Goal: Information Seeking & Learning: Learn about a topic

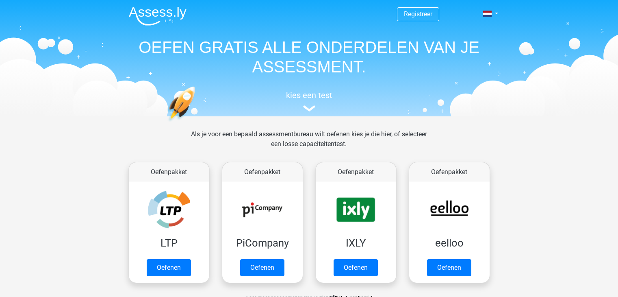
scroll to position [315, 0]
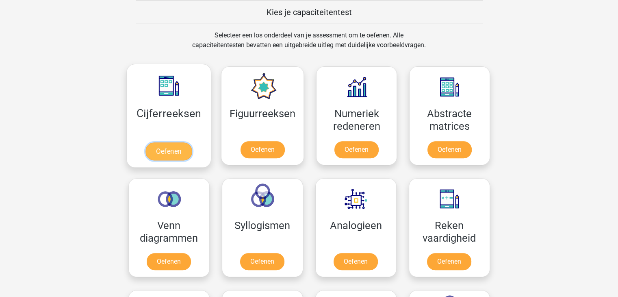
click at [179, 152] on link "Oefenen" at bounding box center [169, 151] width 46 height 18
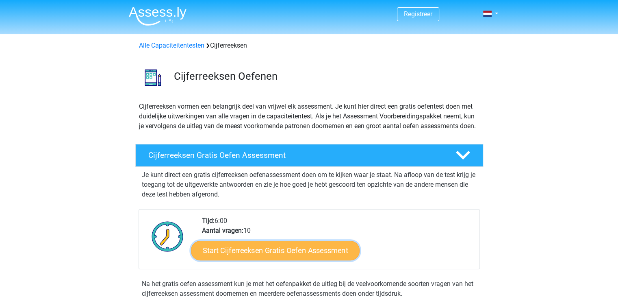
click at [286, 258] on link "Start Cijferreeksen Gratis Oefen Assessment" at bounding box center [275, 250] width 169 height 20
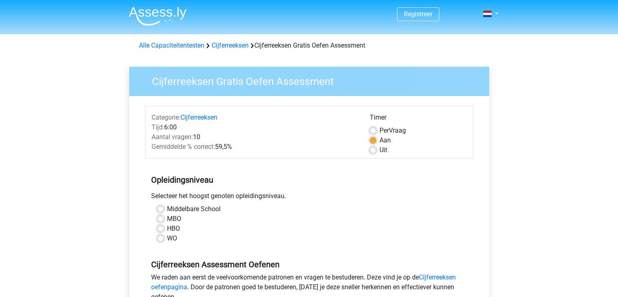
click at [167, 217] on label "MBO" at bounding box center [174, 219] width 14 height 10
click at [163, 217] on input "MBO" at bounding box center [160, 218] width 7 height 8
radio input "true"
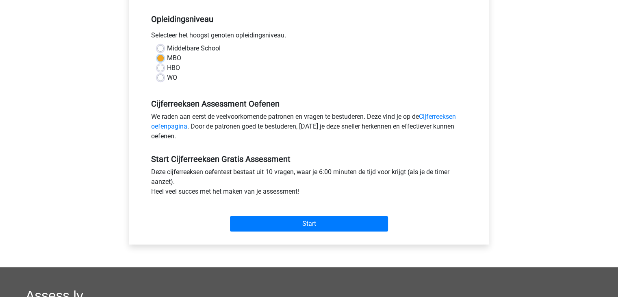
scroll to position [163, 0]
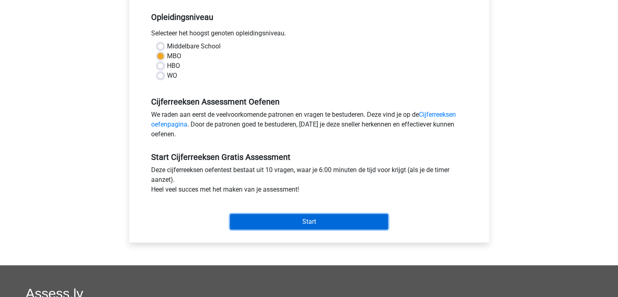
click at [317, 222] on input "Start" at bounding box center [309, 221] width 158 height 15
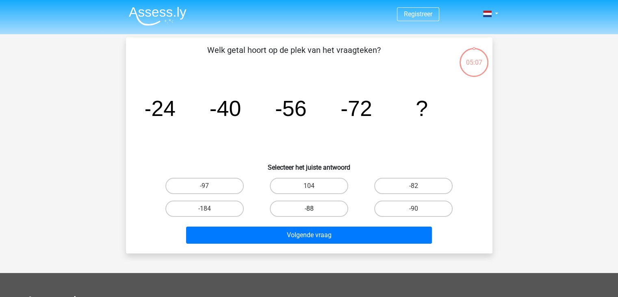
click at [332, 209] on label "-88" at bounding box center [309, 208] width 78 height 16
click at [314, 209] on input "-88" at bounding box center [311, 211] width 5 height 5
radio input "true"
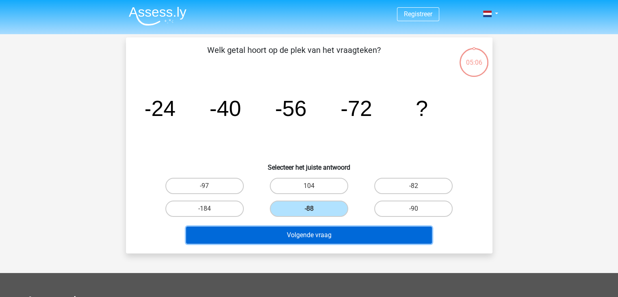
click at [338, 233] on button "Volgende vraag" at bounding box center [309, 234] width 246 height 17
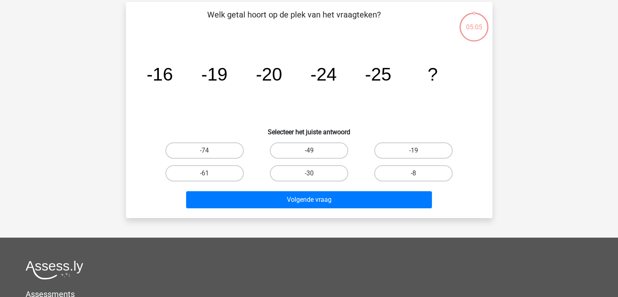
scroll to position [37, 0]
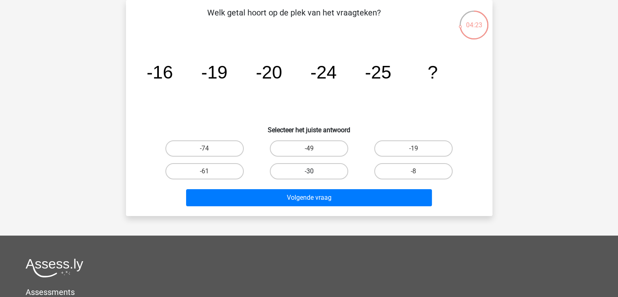
click at [317, 170] on label "-30" at bounding box center [309, 171] width 78 height 16
click at [314, 171] on input "-30" at bounding box center [311, 173] width 5 height 5
radio input "true"
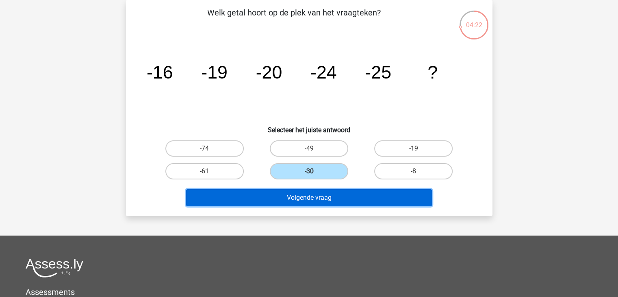
click at [331, 190] on button "Volgende vraag" at bounding box center [309, 197] width 246 height 17
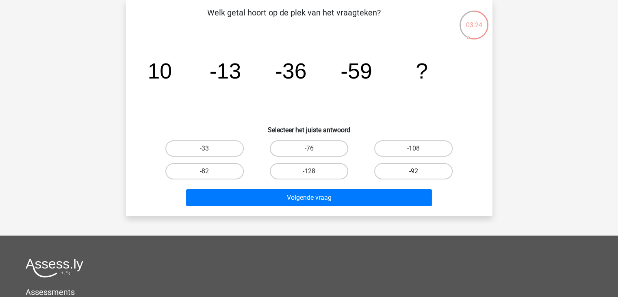
click at [431, 168] on label "-92" at bounding box center [413, 171] width 78 height 16
click at [419, 171] on input "-92" at bounding box center [416, 173] width 5 height 5
radio input "true"
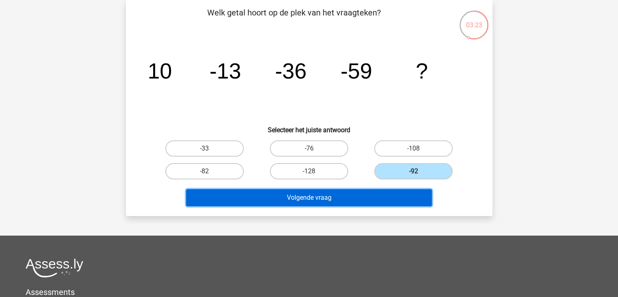
click at [375, 198] on button "Volgende vraag" at bounding box center [309, 197] width 246 height 17
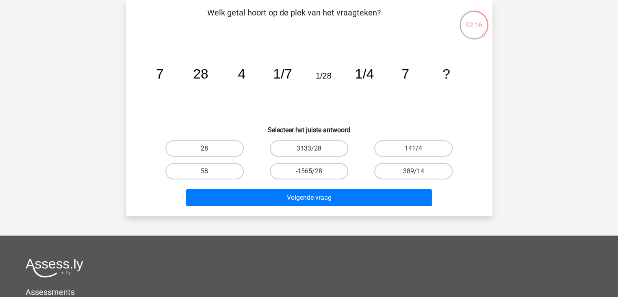
click at [208, 146] on label "28" at bounding box center [204, 148] width 78 height 16
click at [208, 148] on input "28" at bounding box center [206, 150] width 5 height 5
radio input "true"
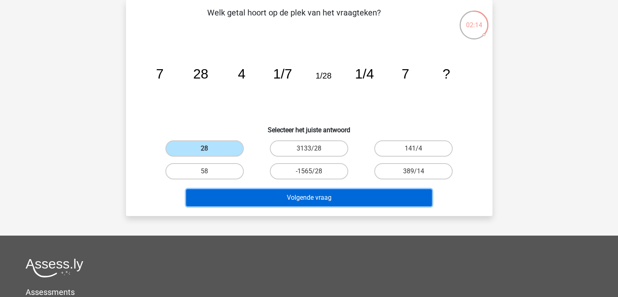
click at [316, 194] on button "Volgende vraag" at bounding box center [309, 197] width 246 height 17
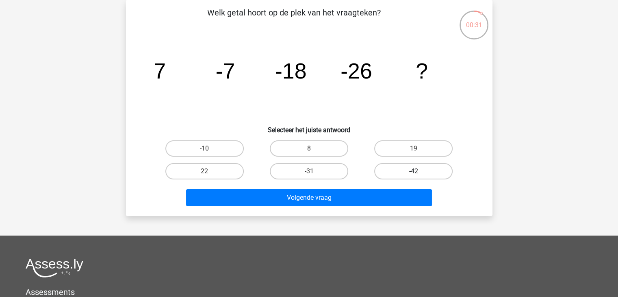
click at [431, 170] on label "-42" at bounding box center [413, 171] width 78 height 16
click at [419, 171] on input "-42" at bounding box center [416, 173] width 5 height 5
radio input "true"
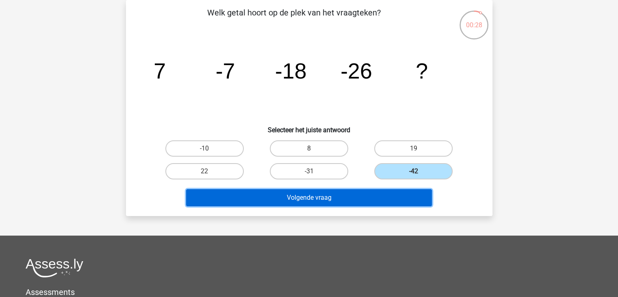
click at [365, 198] on button "Volgende vraag" at bounding box center [309, 197] width 246 height 17
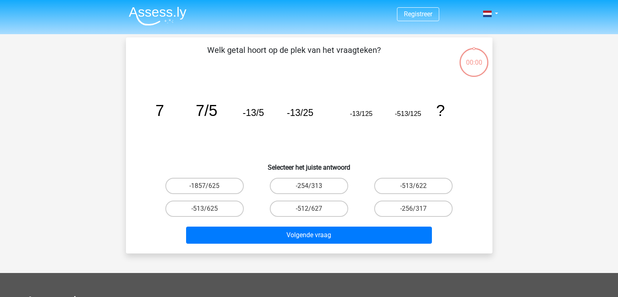
scroll to position [37, 0]
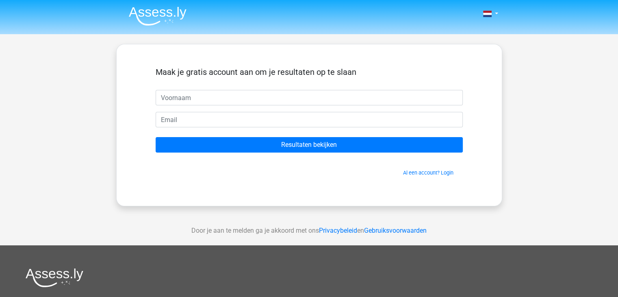
click at [184, 98] on input "text" at bounding box center [309, 97] width 307 height 15
type input "Liesbeth"
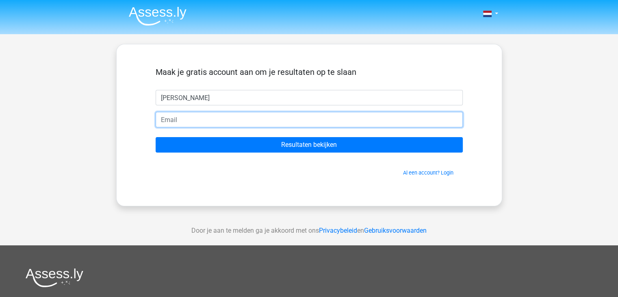
click at [197, 120] on input "email" at bounding box center [309, 119] width 307 height 15
type input "liesbeth.duin@gmail.com"
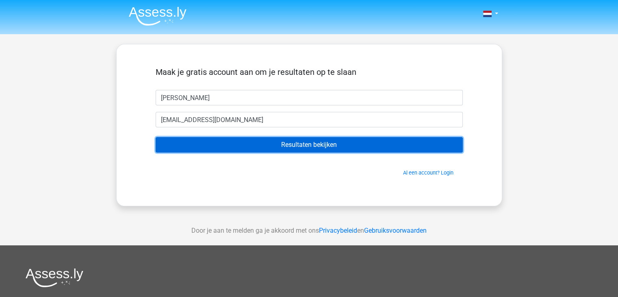
click at [337, 142] on input "Resultaten bekijken" at bounding box center [309, 144] width 307 height 15
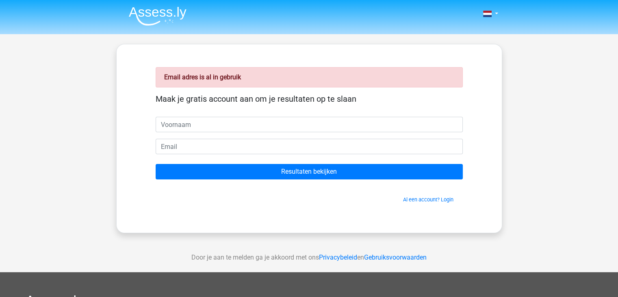
click at [194, 122] on input "text" at bounding box center [309, 124] width 307 height 15
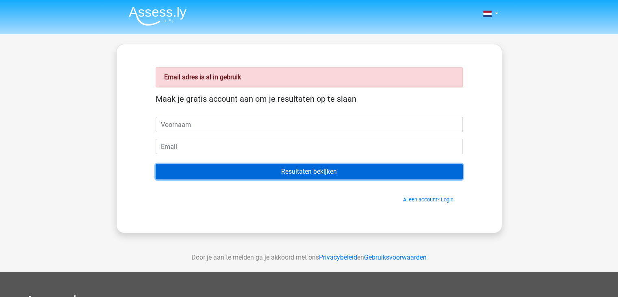
click at [328, 171] on input "Resultaten bekijken" at bounding box center [309, 171] width 307 height 15
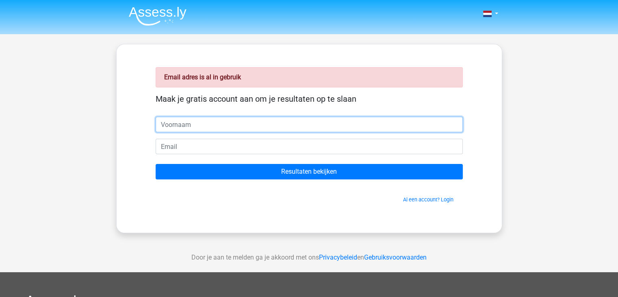
click at [192, 124] on input "text" at bounding box center [309, 124] width 307 height 15
type input "[PERSON_NAME]"
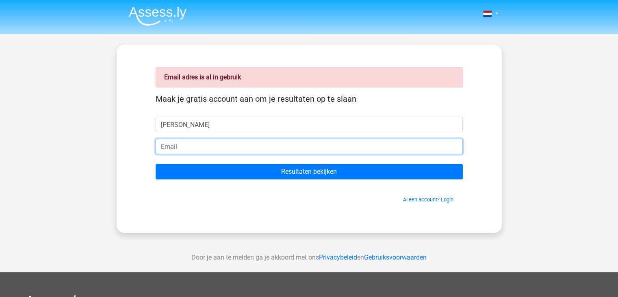
click at [192, 142] on input "email" at bounding box center [309, 146] width 307 height 15
type input "[EMAIL_ADDRESS][DOMAIN_NAME]"
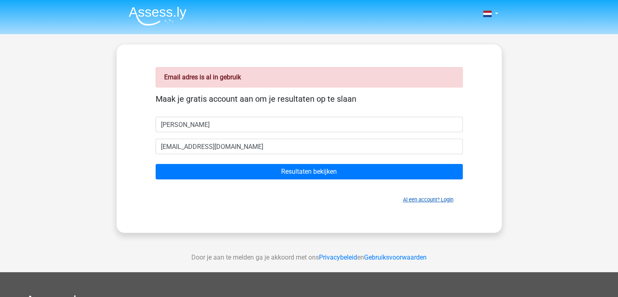
click at [427, 196] on link "Al een account? Login" at bounding box center [428, 199] width 50 height 6
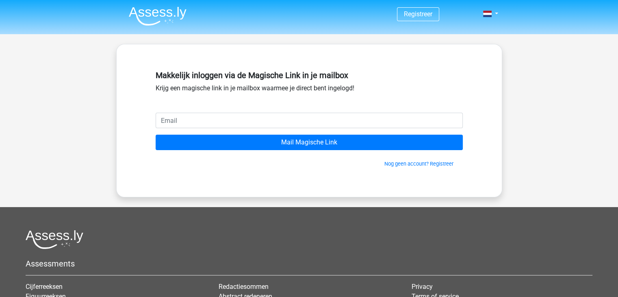
click at [202, 116] on input "email" at bounding box center [309, 120] width 307 height 15
type input "[EMAIL_ADDRESS][DOMAIN_NAME]"
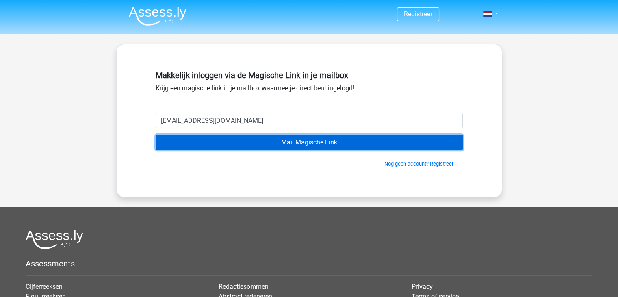
click at [289, 141] on input "Mail Magische Link" at bounding box center [309, 142] width 307 height 15
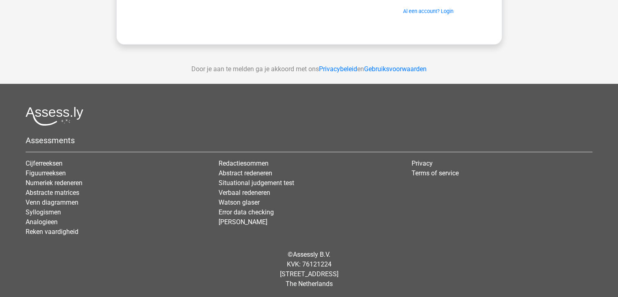
scroll to position [163, 0]
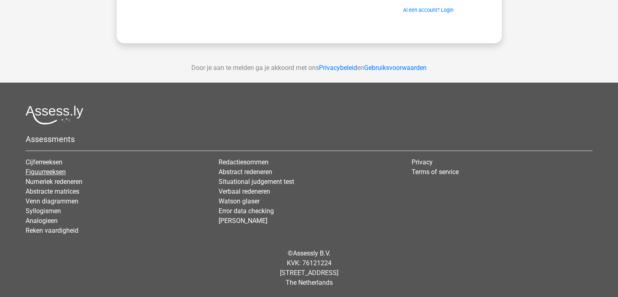
click at [58, 170] on link "Figuurreeksen" at bounding box center [46, 172] width 40 height 8
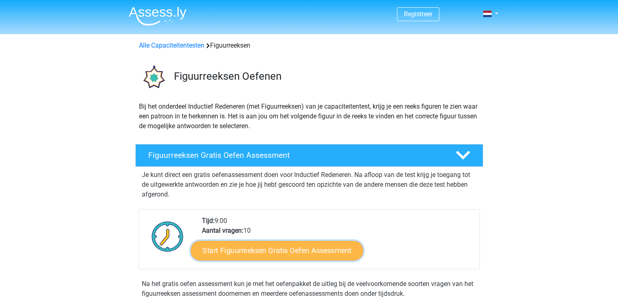
click at [294, 246] on link "Start Figuurreeksen Gratis Oefen Assessment" at bounding box center [277, 250] width 172 height 20
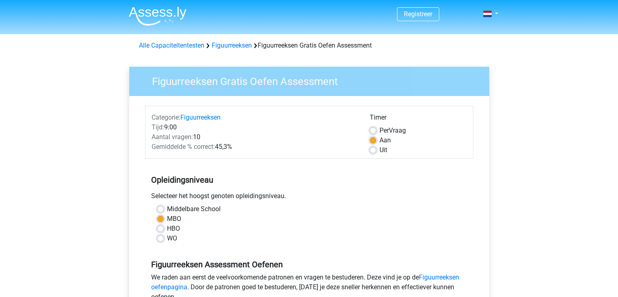
scroll to position [41, 0]
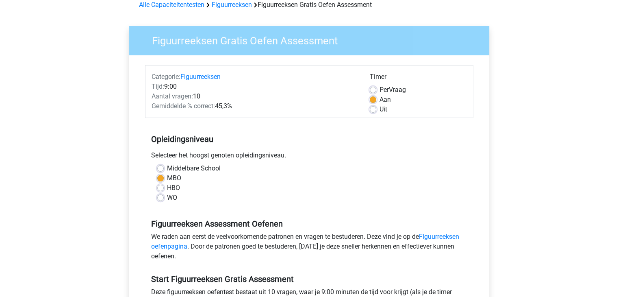
click at [377, 111] on div "Uit" at bounding box center [418, 109] width 97 height 10
click at [380, 109] on label "Uit" at bounding box center [384, 109] width 8 height 10
click at [374, 109] on input "Uit" at bounding box center [373, 108] width 7 height 8
radio input "true"
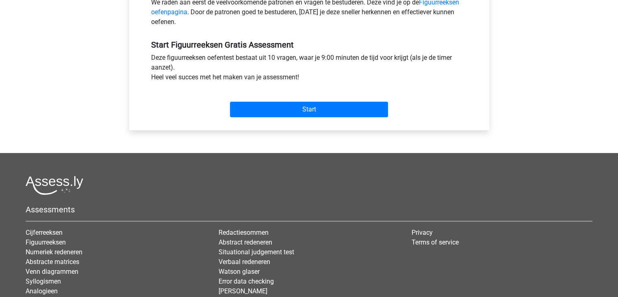
scroll to position [285, 0]
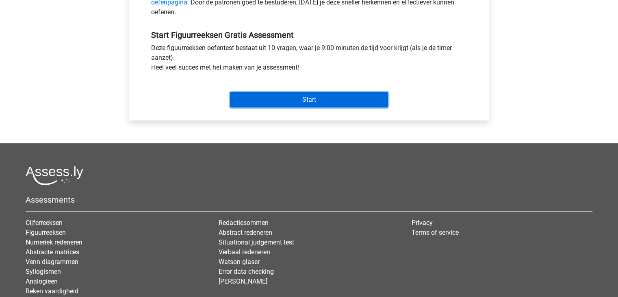
click at [297, 95] on input "Start" at bounding box center [309, 99] width 158 height 15
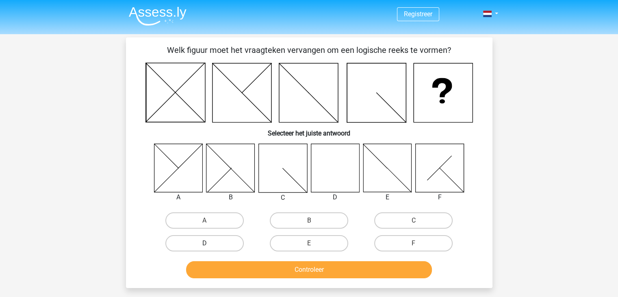
click at [196, 244] on label "D" at bounding box center [204, 243] width 78 height 16
click at [204, 244] on input "D" at bounding box center [206, 245] width 5 height 5
radio input "true"
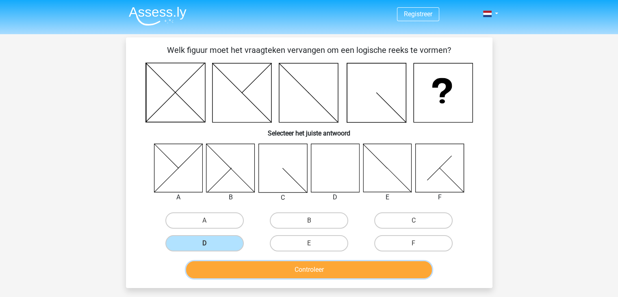
click at [297, 266] on button "Controleer" at bounding box center [309, 269] width 246 height 17
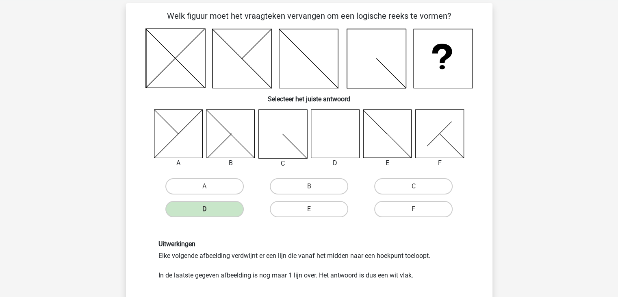
scroll to position [81, 0]
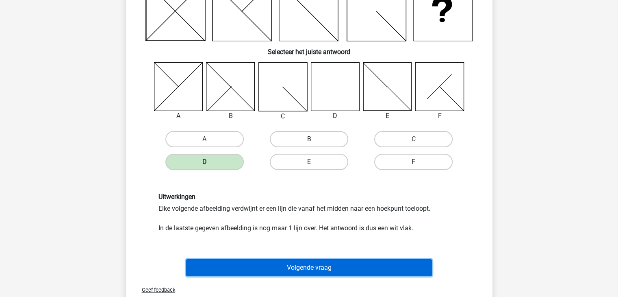
click at [307, 264] on button "Volgende vraag" at bounding box center [309, 267] width 246 height 17
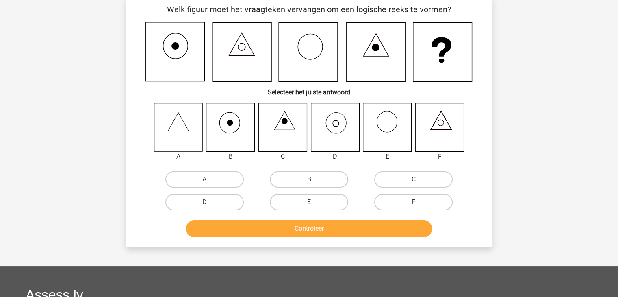
scroll to position [37, 0]
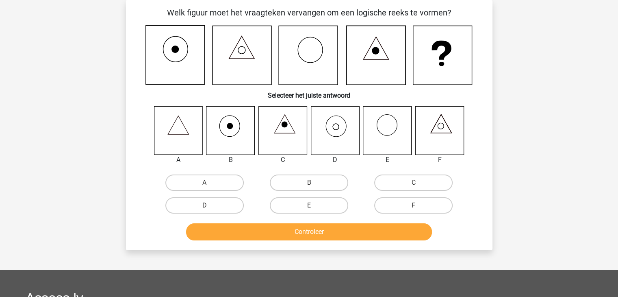
click at [187, 130] on icon at bounding box center [178, 130] width 48 height 48
click at [194, 180] on label "A" at bounding box center [204, 182] width 78 height 16
click at [204, 183] on input "A" at bounding box center [206, 185] width 5 height 5
radio input "true"
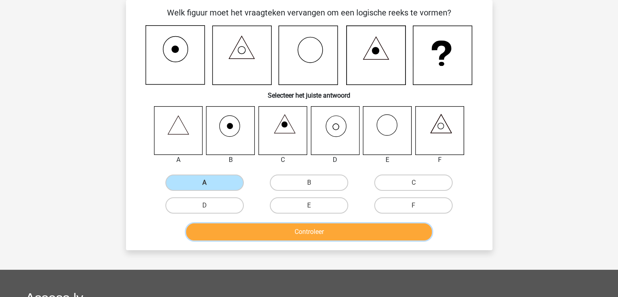
click at [311, 231] on button "Controleer" at bounding box center [309, 231] width 246 height 17
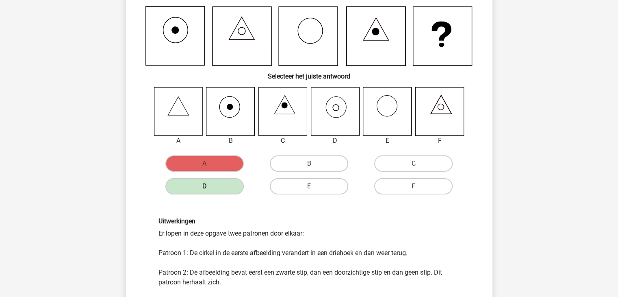
scroll to position [0, 0]
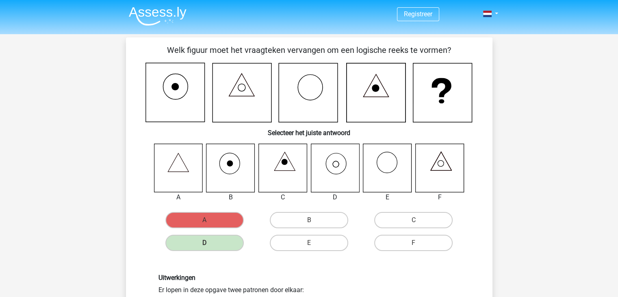
click at [337, 174] on icon at bounding box center [335, 168] width 48 height 48
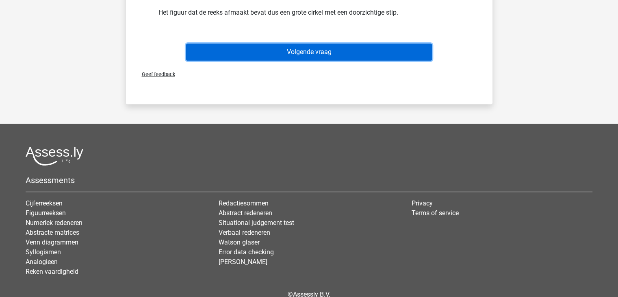
click at [303, 46] on button "Volgende vraag" at bounding box center [309, 51] width 246 height 17
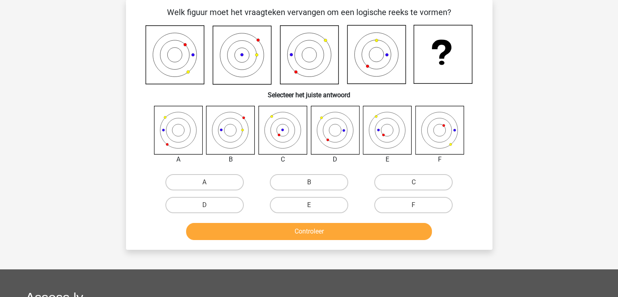
scroll to position [37, 0]
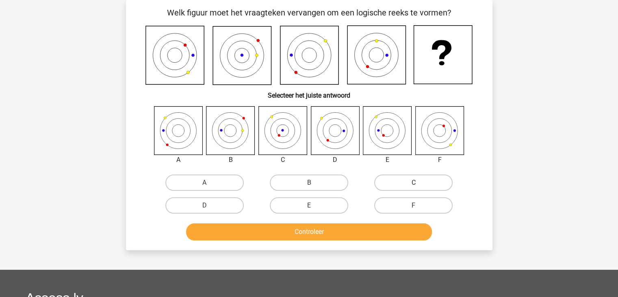
click at [410, 181] on label "C" at bounding box center [413, 182] width 78 height 16
click at [414, 183] on input "C" at bounding box center [416, 185] width 5 height 5
radio input "true"
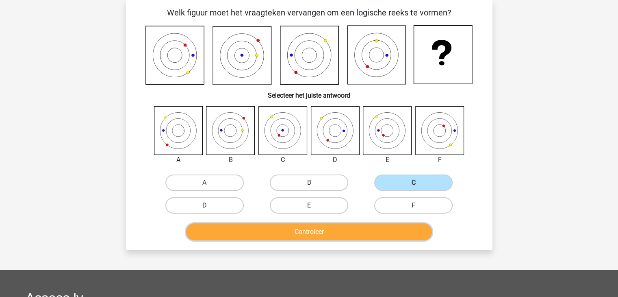
click at [346, 223] on button "Controleer" at bounding box center [309, 231] width 246 height 17
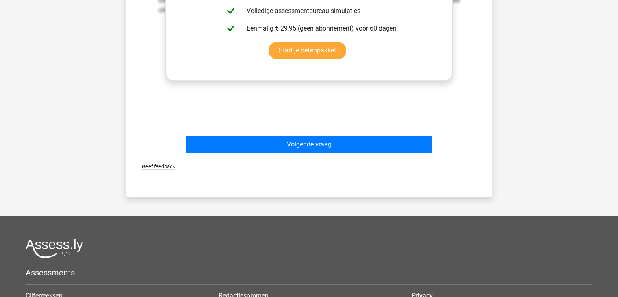
scroll to position [407, 0]
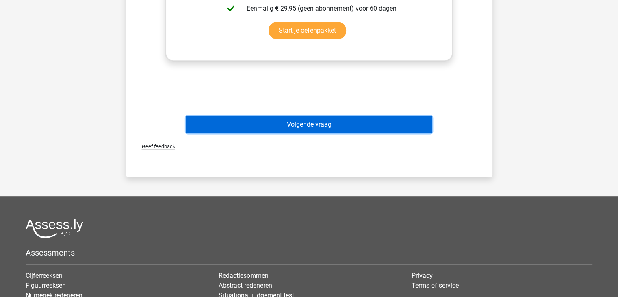
click at [293, 120] on button "Volgende vraag" at bounding box center [309, 124] width 246 height 17
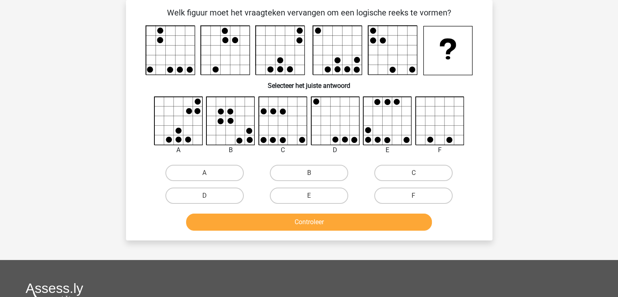
scroll to position [0, 0]
